Goal: Task Accomplishment & Management: Manage account settings

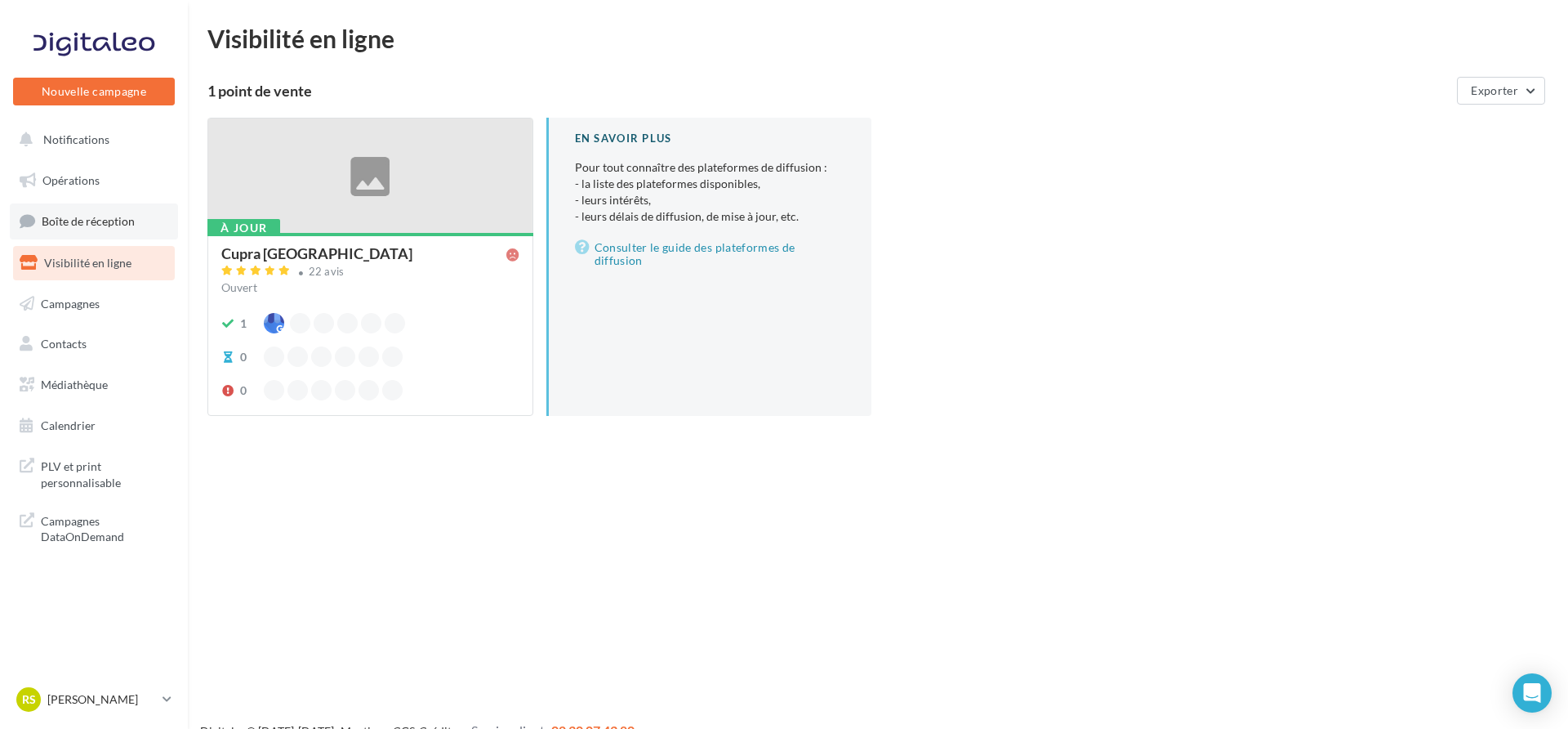
click at [152, 220] on link "Boîte de réception" at bounding box center [94, 221] width 168 height 36
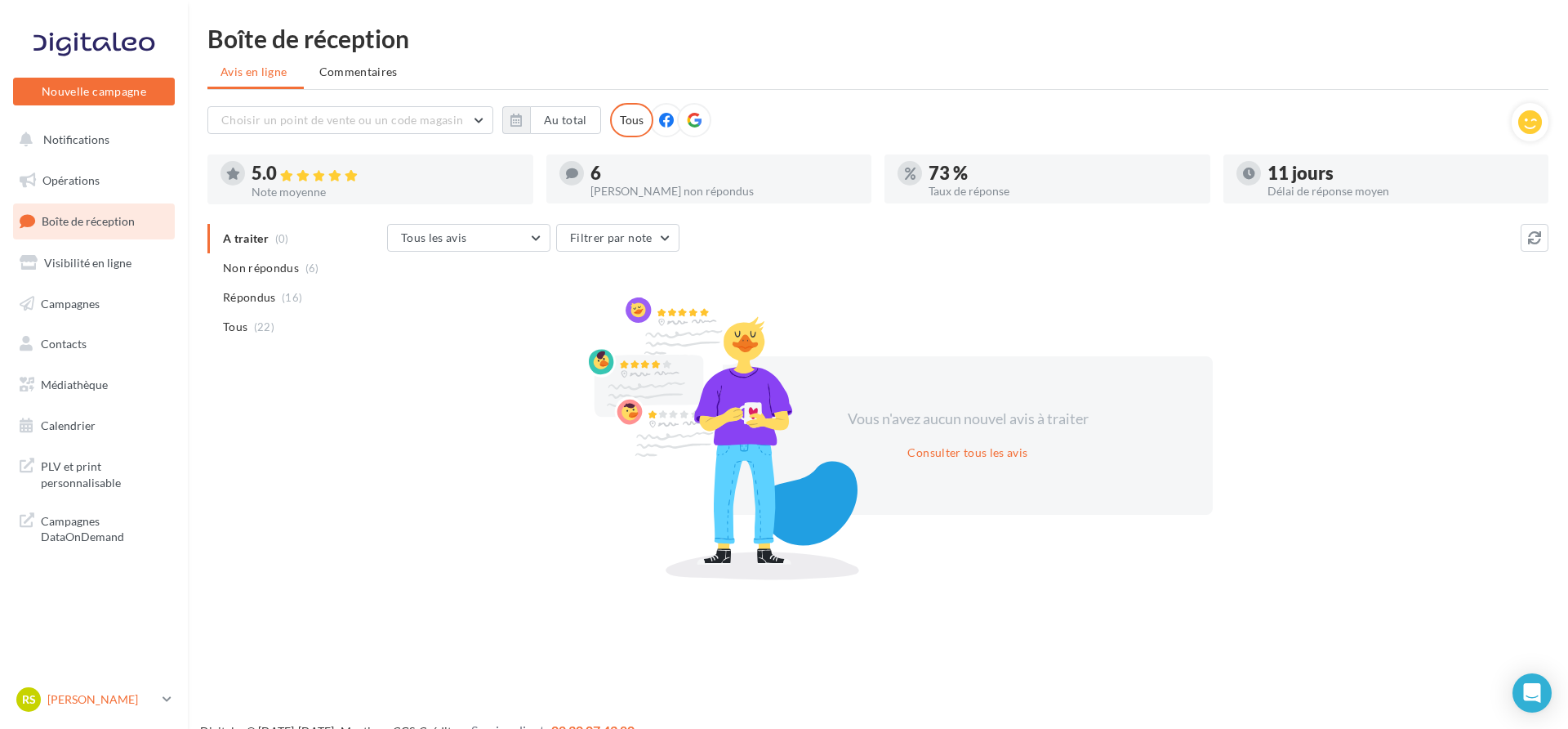
click at [117, 688] on div "RS Romain SIGAUD cupra_haguenau" at bounding box center [86, 698] width 139 height 25
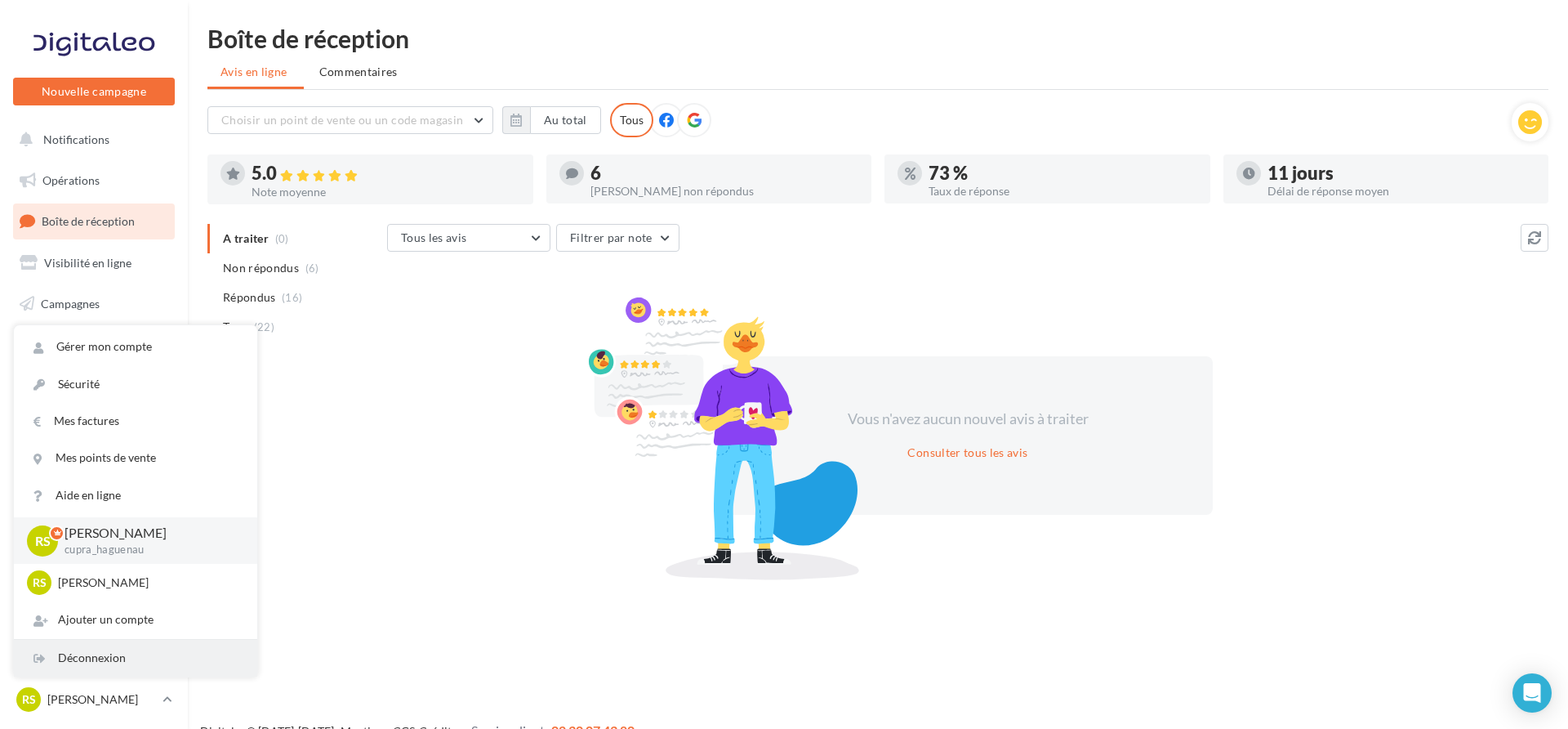
click at [124, 666] on div "Déconnexion" at bounding box center [135, 657] width 243 height 37
